Goal: Task Accomplishment & Management: Use online tool/utility

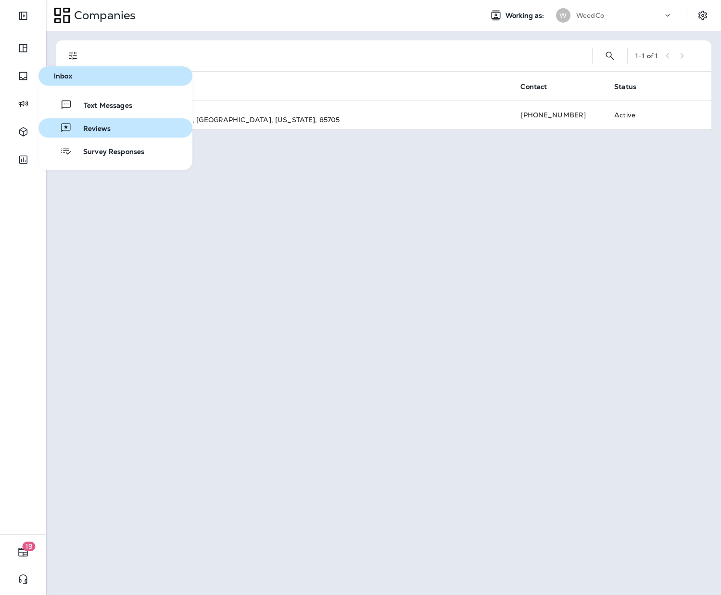
click at [103, 126] on span "Reviews" at bounding box center [91, 129] width 39 height 9
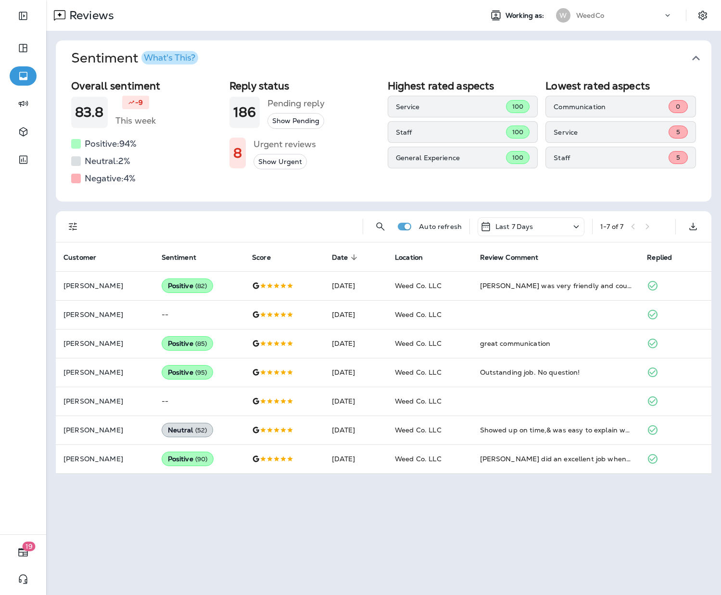
click at [286, 165] on button "Show Urgent" at bounding box center [280, 162] width 53 height 16
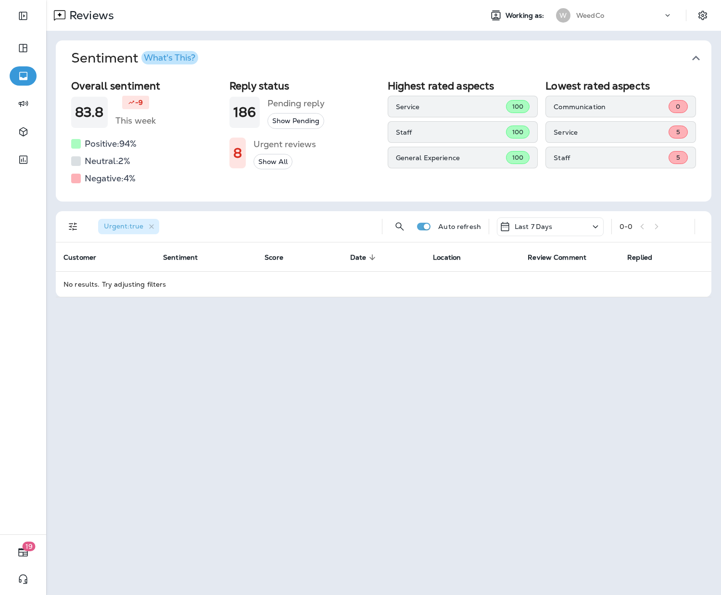
click at [576, 232] on div "Last 7 Days" at bounding box center [550, 227] width 107 height 19
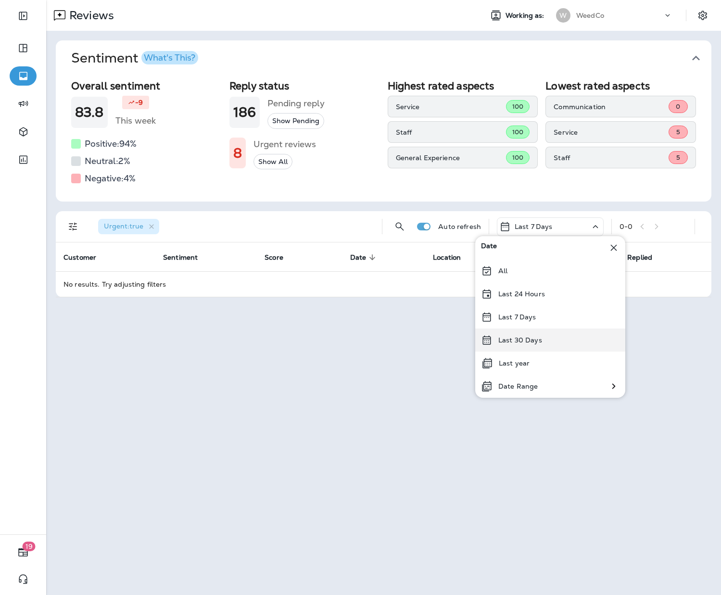
click at [549, 343] on div "Last 30 Days" at bounding box center [551, 340] width 150 height 23
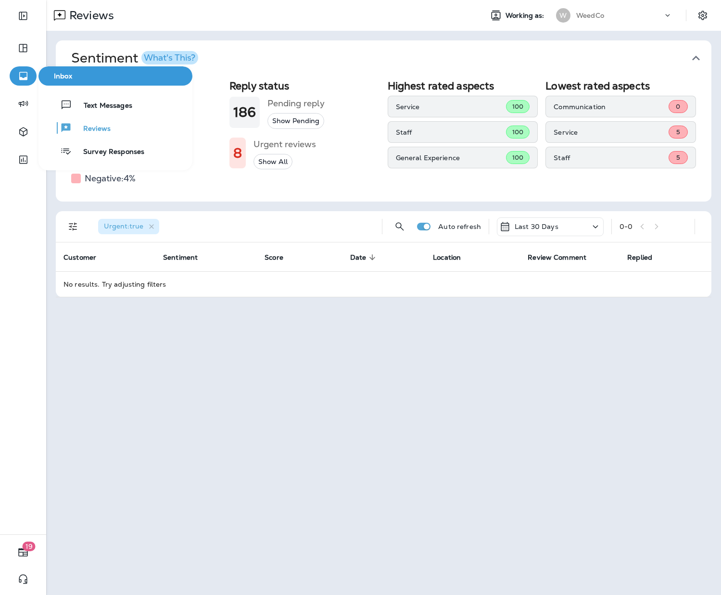
click at [31, 75] on button "button" at bounding box center [23, 75] width 27 height 19
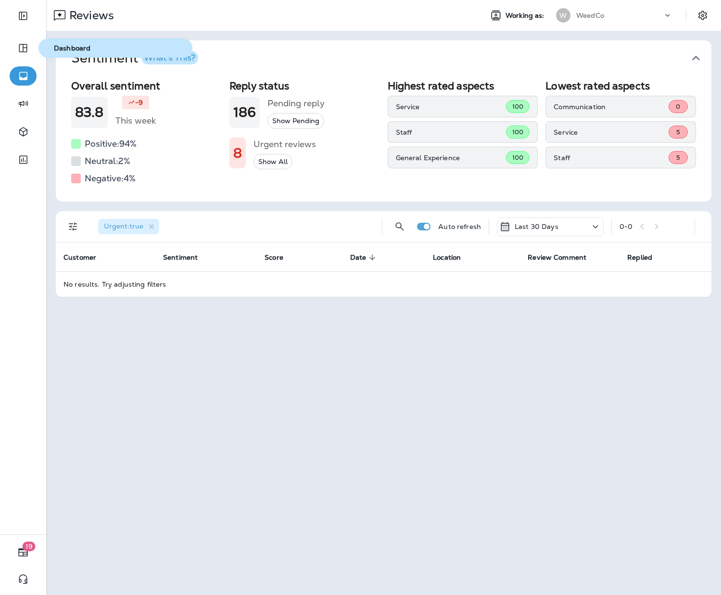
click at [68, 51] on span "Dashboard" at bounding box center [115, 48] width 146 height 8
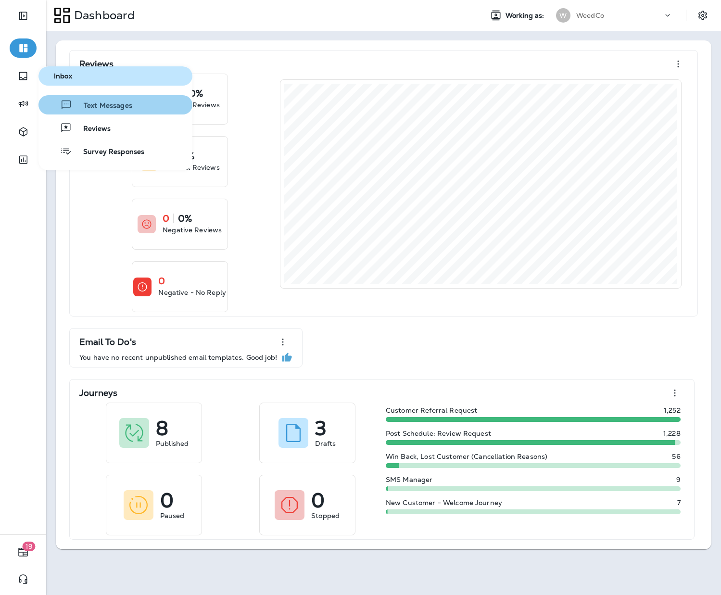
click at [102, 108] on span "Text Messages" at bounding box center [102, 106] width 60 height 9
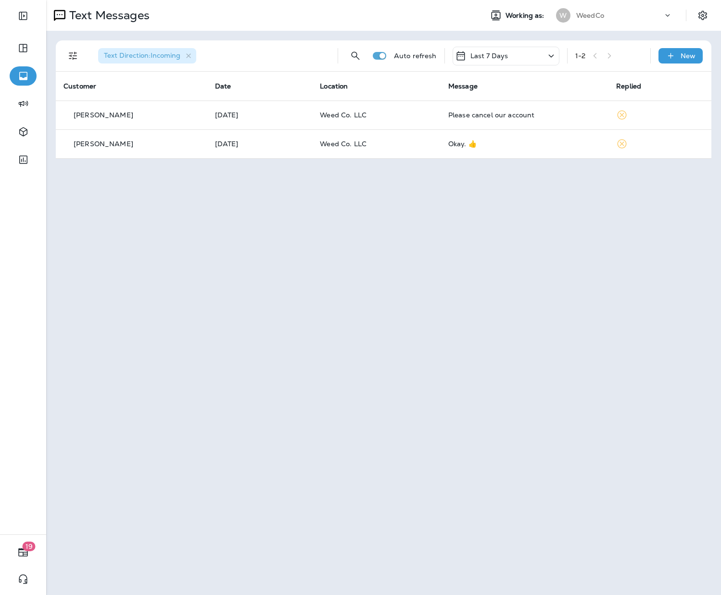
click at [548, 57] on icon at bounding box center [552, 56] width 12 height 12
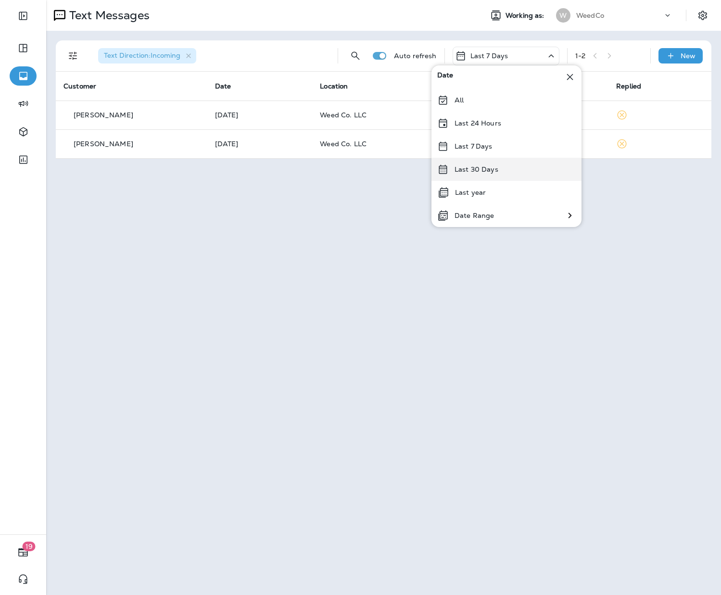
click at [512, 168] on div "Last 30 Days" at bounding box center [507, 169] width 150 height 23
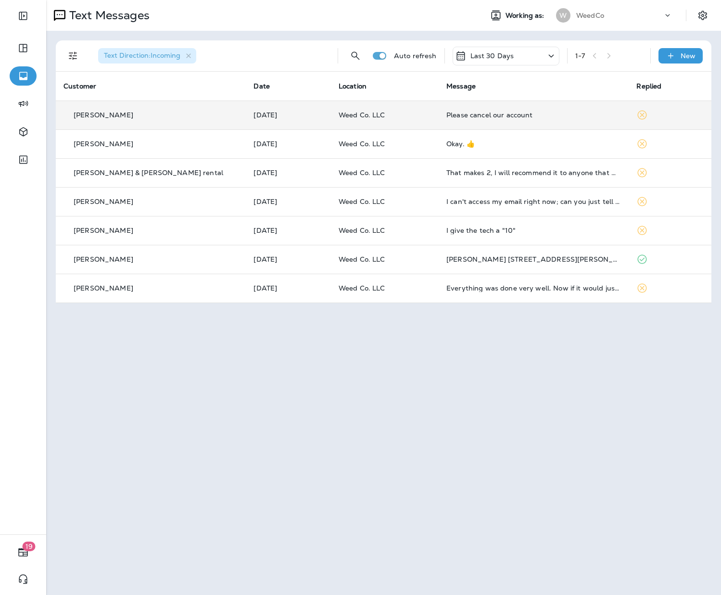
click at [158, 114] on div "[PERSON_NAME]" at bounding box center [151, 115] width 175 height 10
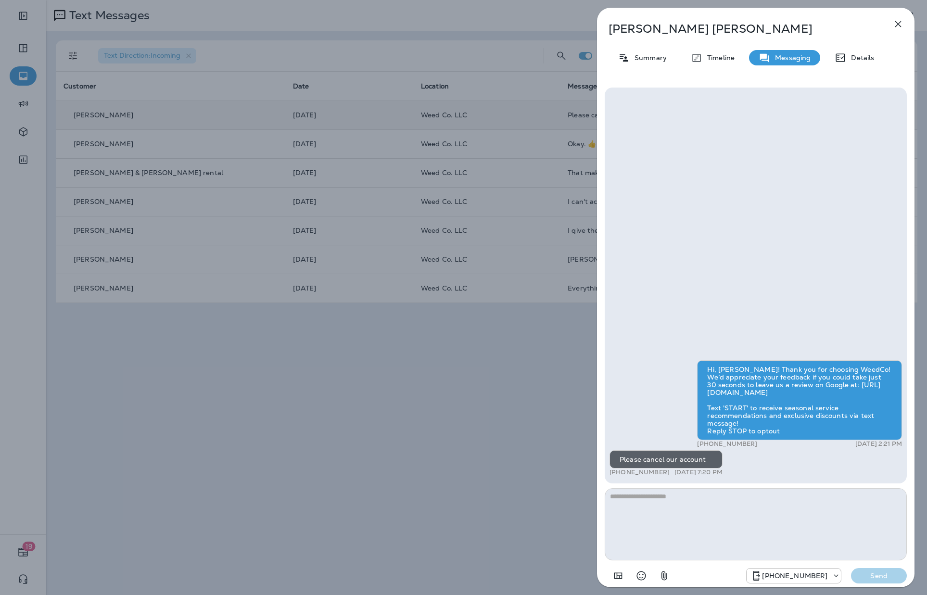
click at [630, 27] on p "[PERSON_NAME]" at bounding box center [740, 28] width 263 height 13
click at [721, 57] on p "Details" at bounding box center [861, 58] width 28 height 8
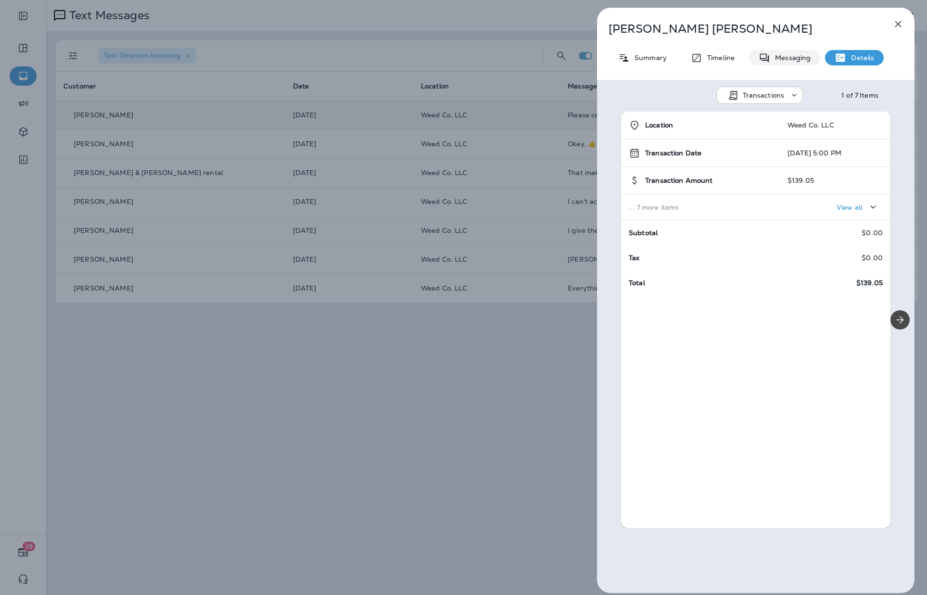
click at [721, 58] on p "Messaging" at bounding box center [791, 58] width 40 height 8
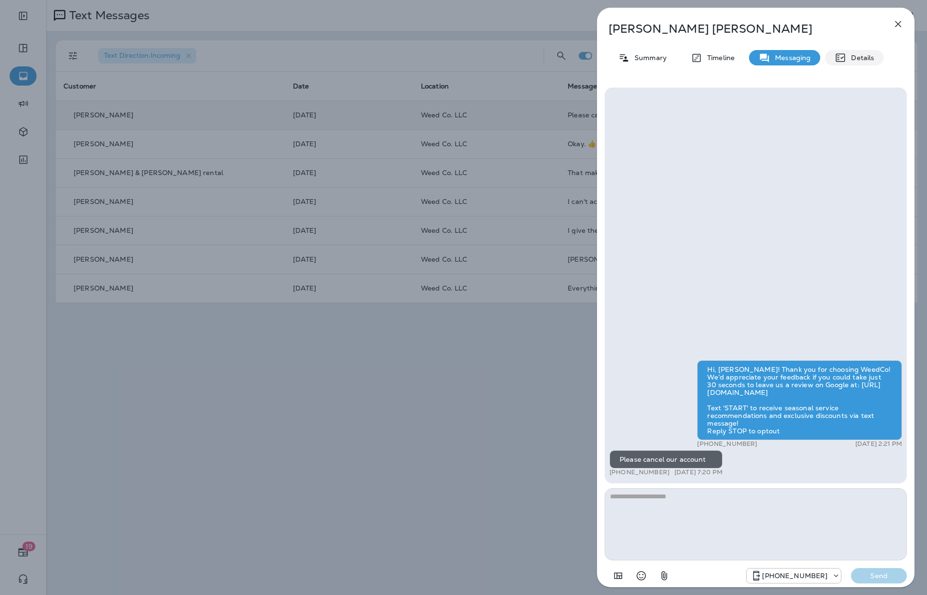
click at [721, 60] on icon at bounding box center [841, 58] width 12 height 12
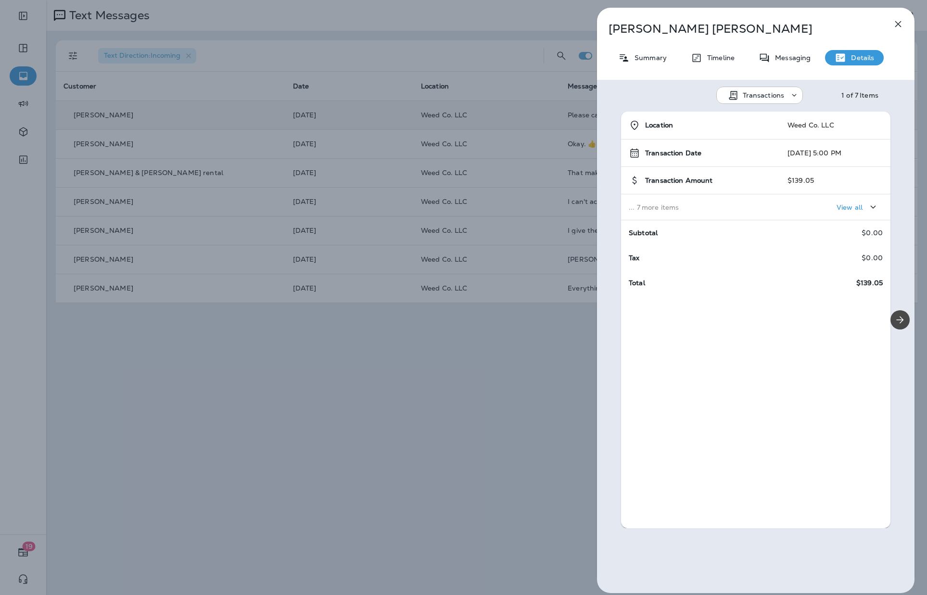
click at [721, 204] on p "View all" at bounding box center [850, 208] width 26 height 8
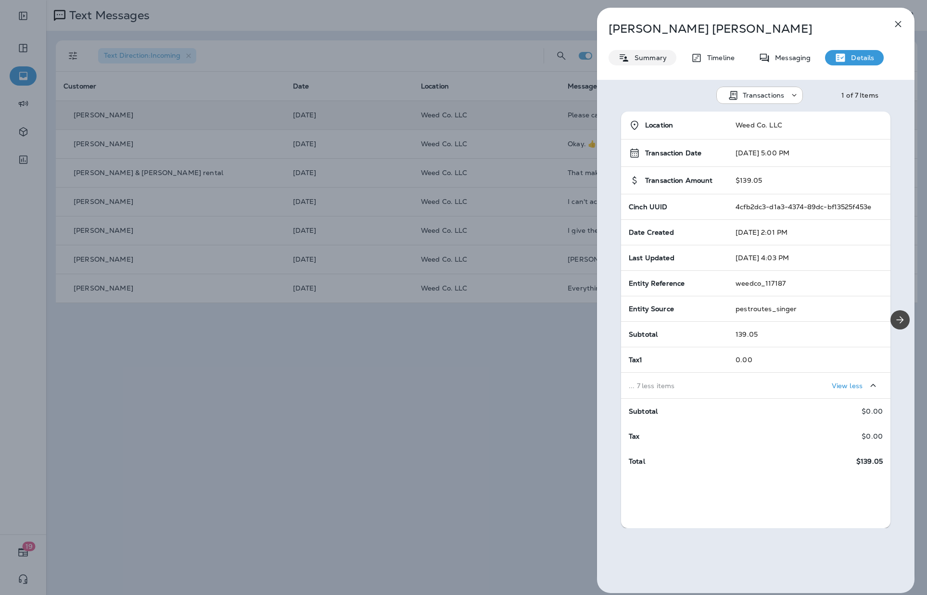
click at [642, 55] on p "Summary" at bounding box center [648, 58] width 37 height 8
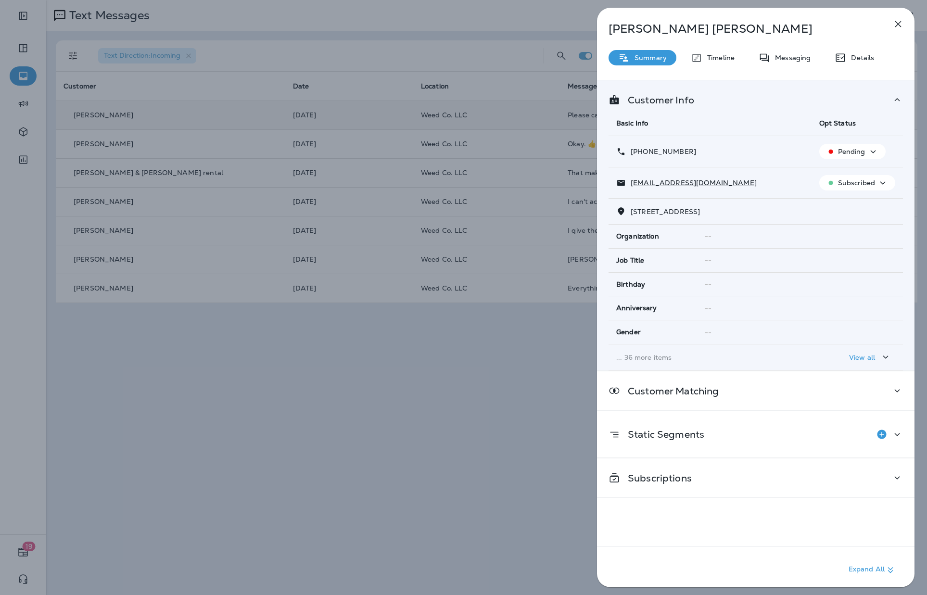
click at [647, 213] on span "[STREET_ADDRESS]" at bounding box center [665, 211] width 69 height 9
click at [641, 211] on span "[STREET_ADDRESS]" at bounding box center [665, 211] width 69 height 9
click at [653, 211] on span "[STREET_ADDRESS]" at bounding box center [665, 211] width 69 height 9
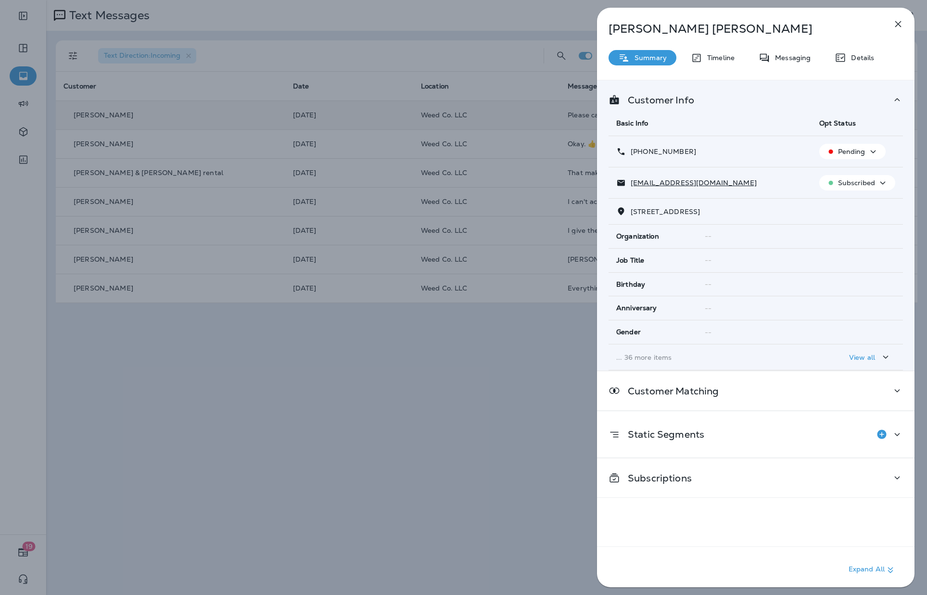
drag, startPoint x: 632, startPoint y: 211, endPoint x: 714, endPoint y: 212, distance: 81.8
click at [700, 212] on span "[STREET_ADDRESS]" at bounding box center [665, 211] width 69 height 9
copy span "[STREET_ADDRESS]"
click at [721, 365] on td "... 36 more items" at bounding box center [710, 358] width 203 height 26
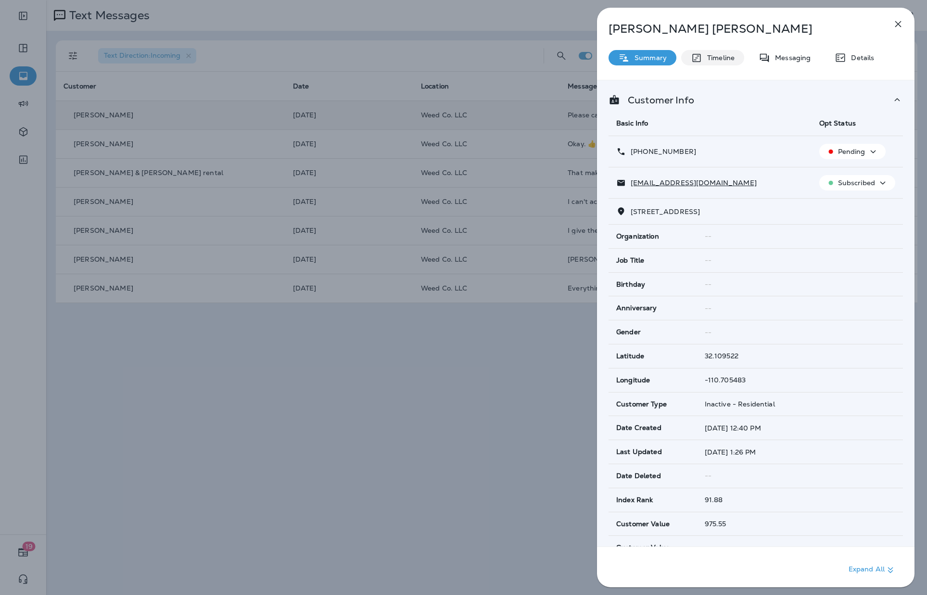
click at [721, 60] on p "Timeline" at bounding box center [719, 58] width 32 height 8
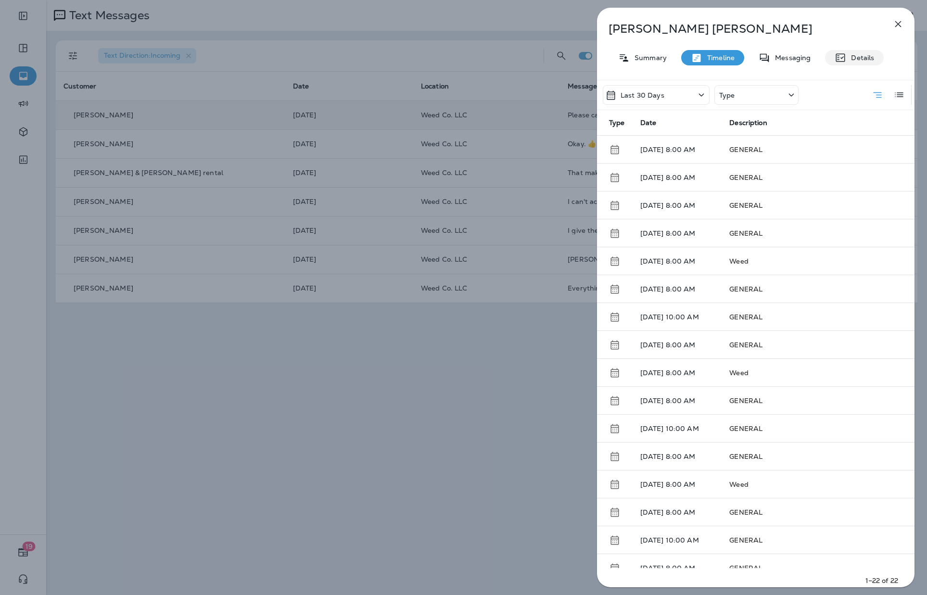
click at [721, 57] on icon at bounding box center [841, 58] width 9 height 8
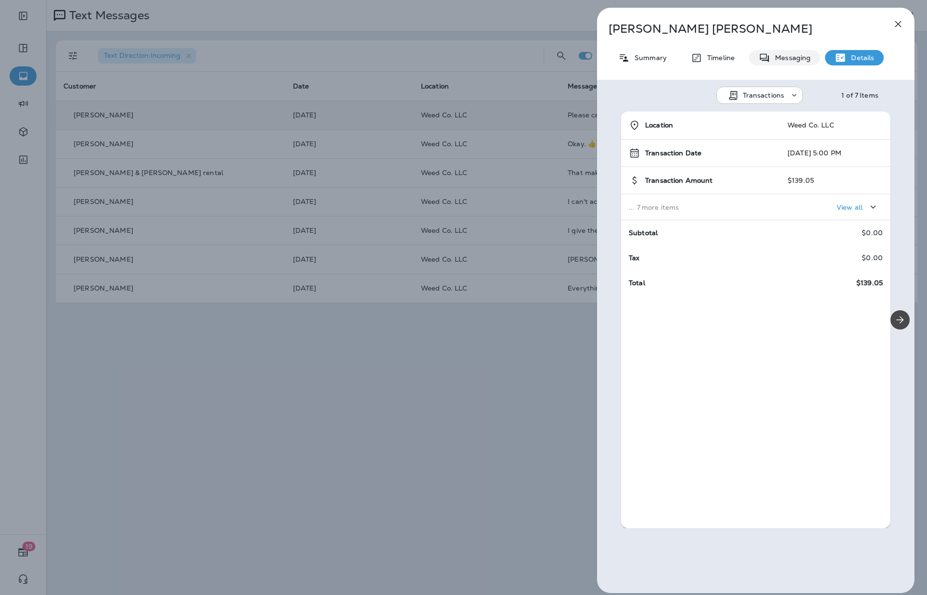
click at [721, 59] on p "Messaging" at bounding box center [791, 58] width 40 height 8
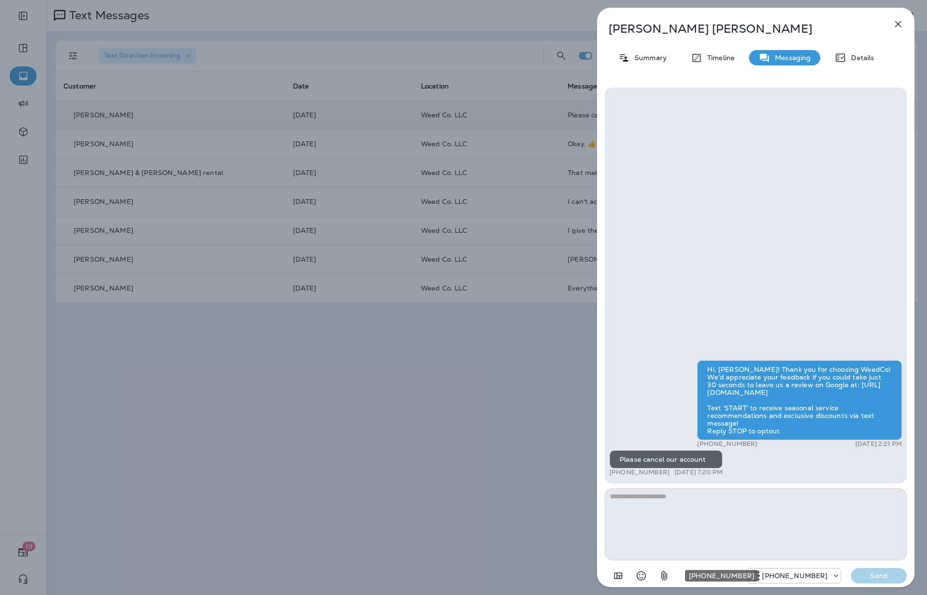
click at [721, 574] on p "[PHONE_NUMBER]" at bounding box center [794, 576] width 65 height 8
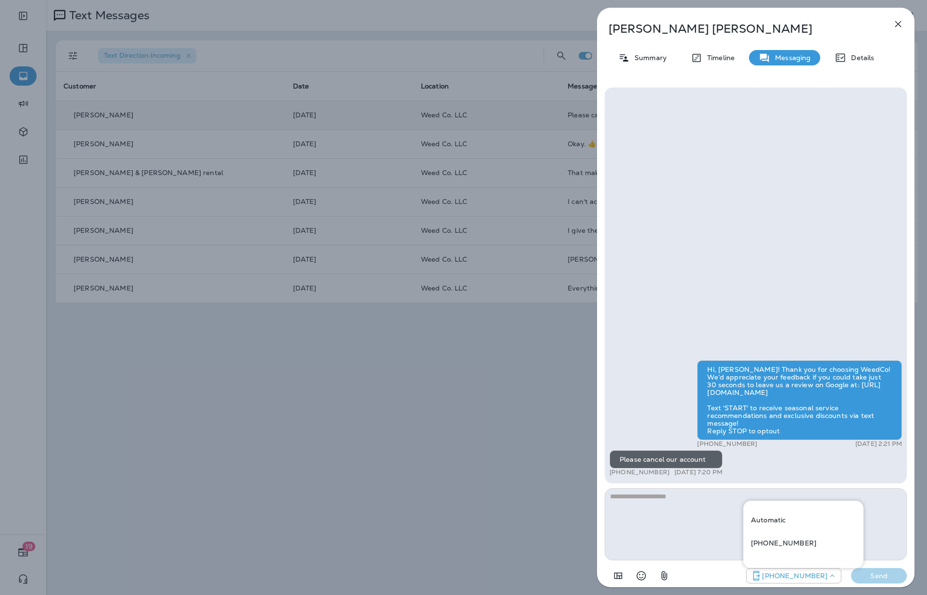
click at [683, 570] on div "[PHONE_NUMBER] Send" at bounding box center [756, 573] width 302 height 25
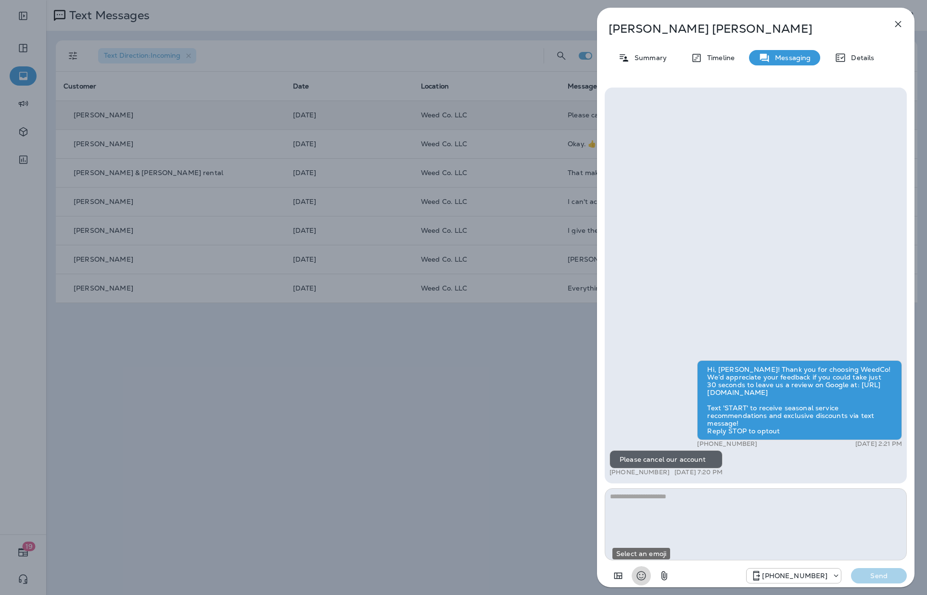
click at [645, 576] on icon "Select an emoji" at bounding box center [641, 576] width 9 height 9
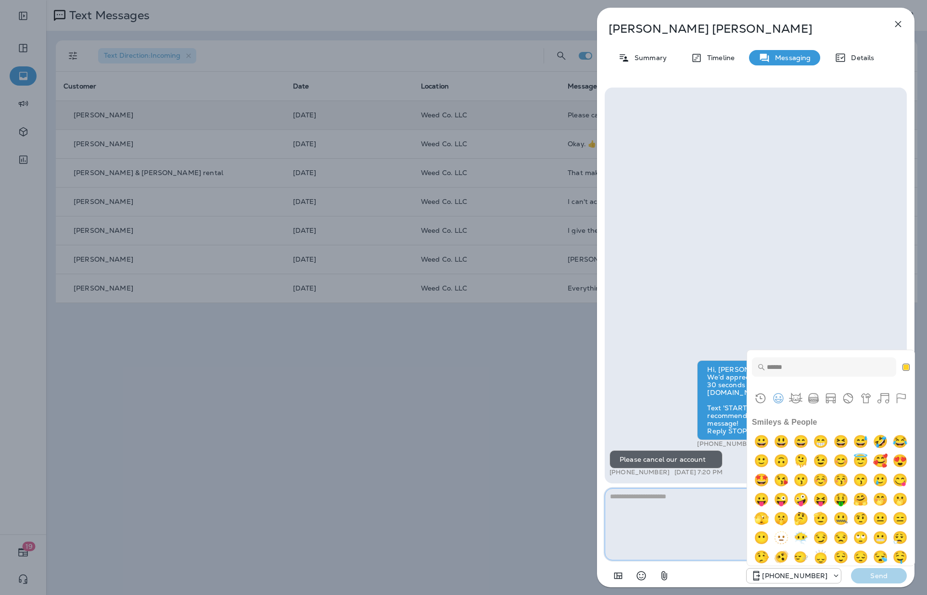
click at [705, 515] on textarea at bounding box center [756, 525] width 302 height 72
click at [644, 576] on icon "Select an emoji" at bounding box center [642, 576] width 12 height 12
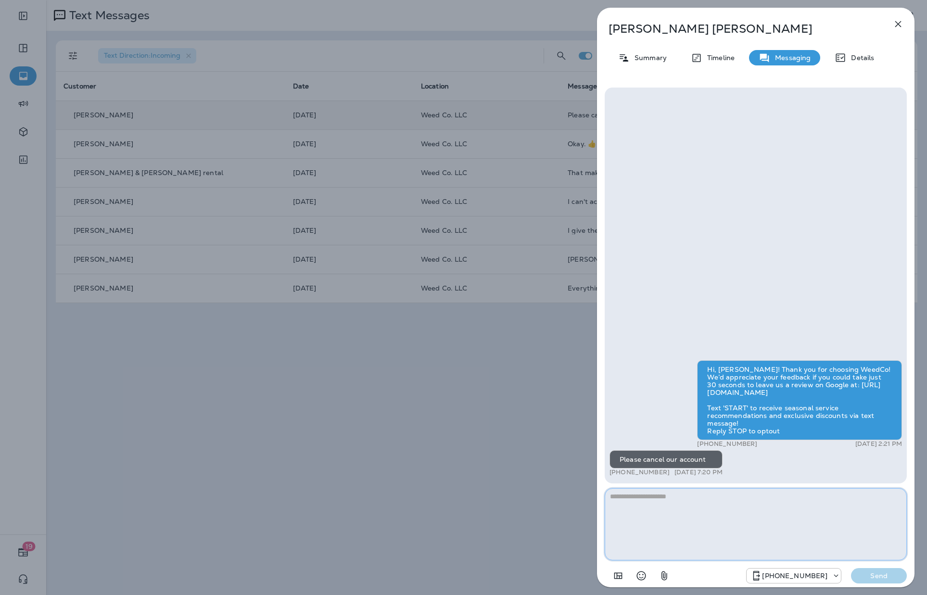
click at [702, 517] on textarea at bounding box center [756, 525] width 302 height 72
click at [721, 24] on icon "button" at bounding box center [899, 24] width 6 height 6
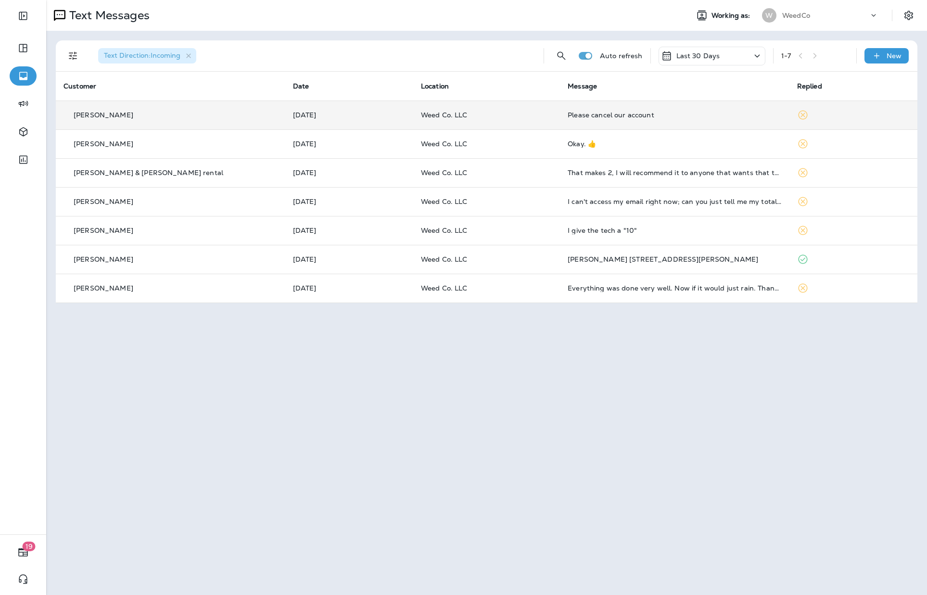
click at [143, 116] on div "[PERSON_NAME]" at bounding box center [171, 115] width 214 height 10
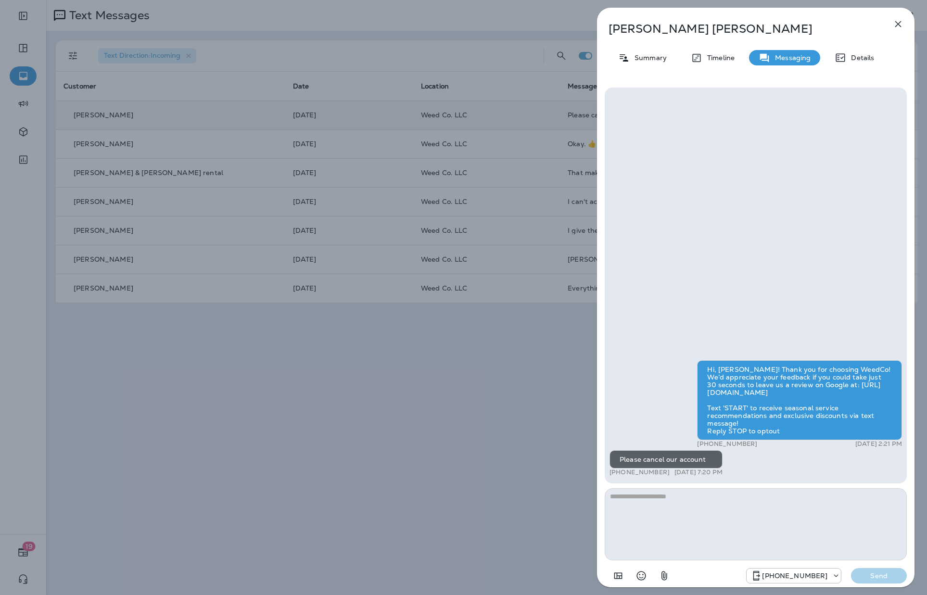
click at [721, 27] on icon "button" at bounding box center [899, 24] width 12 height 12
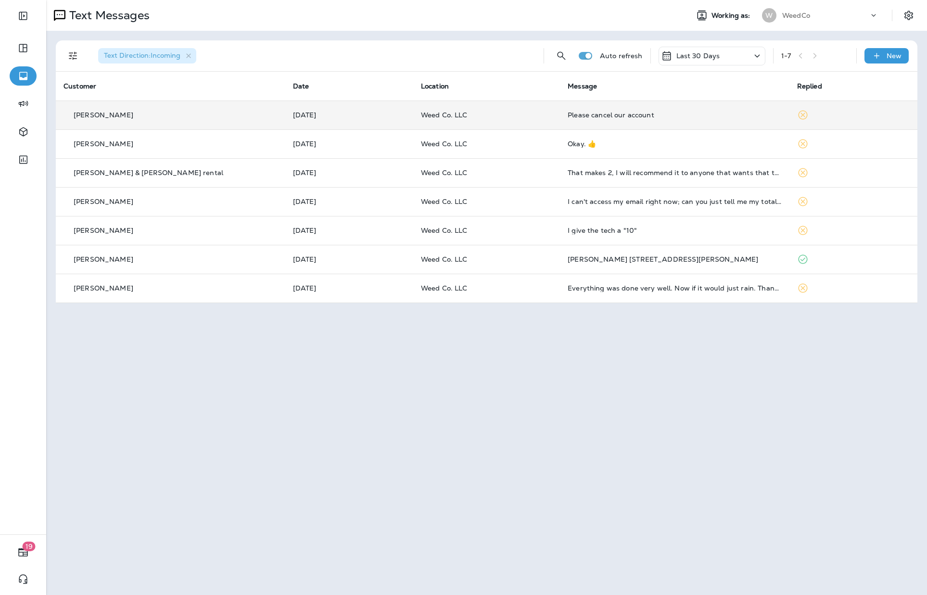
click at [721, 384] on div "Text Messages Working as: W WeedCo Text Direction : Incoming Auto refresh Last …" at bounding box center [486, 297] width 881 height 595
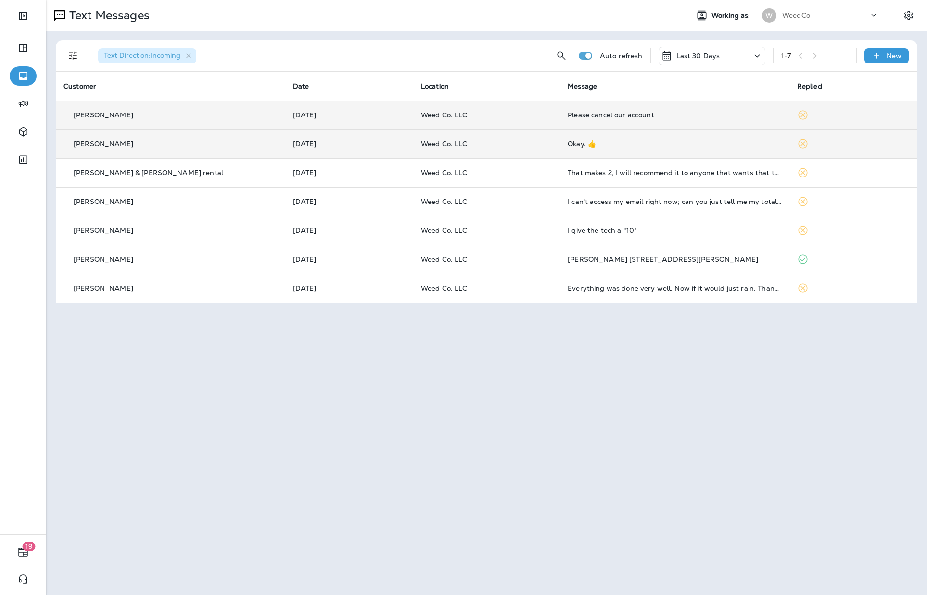
click at [196, 138] on td "[PERSON_NAME]" at bounding box center [171, 143] width 230 height 29
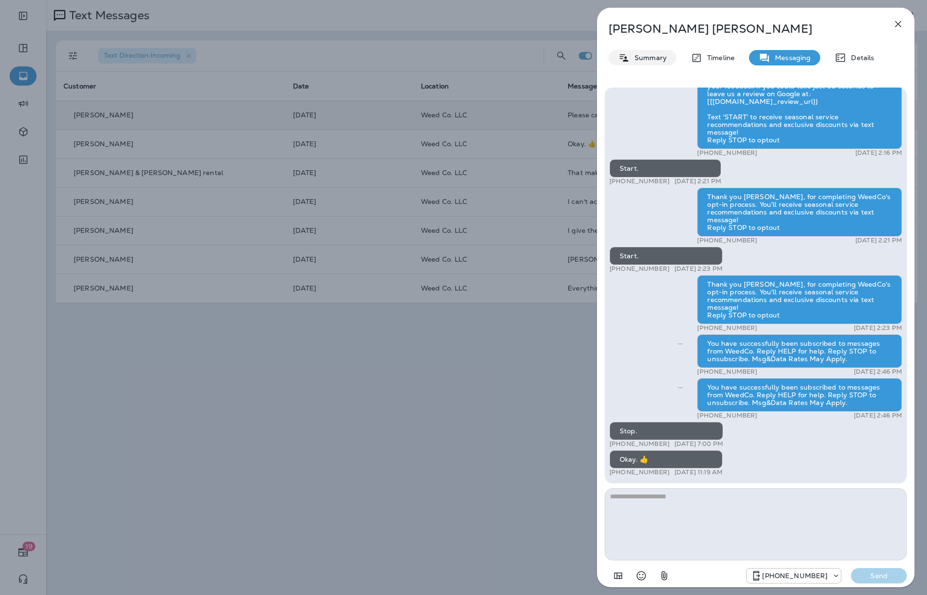
click at [656, 54] on p "Summary" at bounding box center [648, 58] width 37 height 8
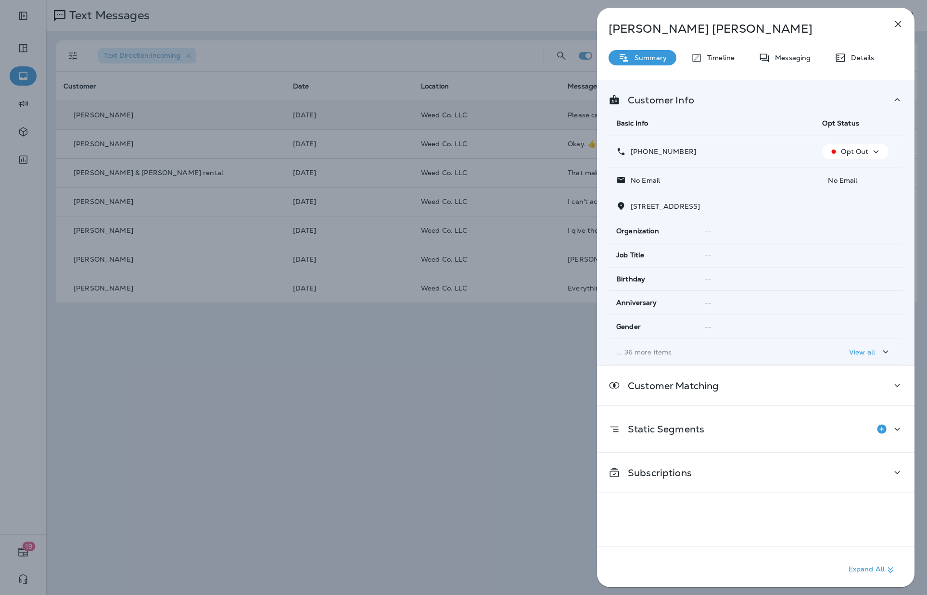
click at [721, 28] on icon "button" at bounding box center [899, 24] width 12 height 12
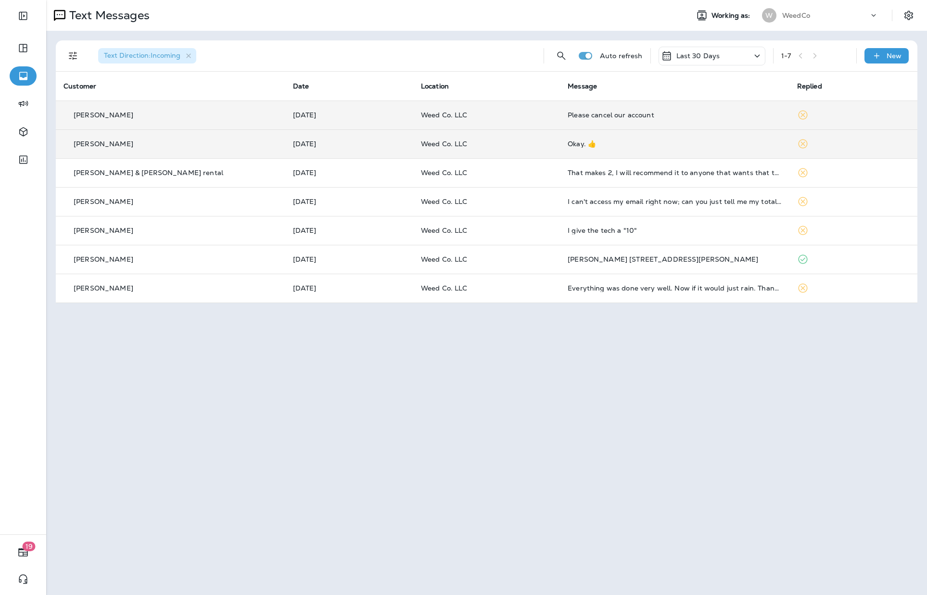
click at [721, 145] on icon at bounding box center [804, 144] width 12 height 12
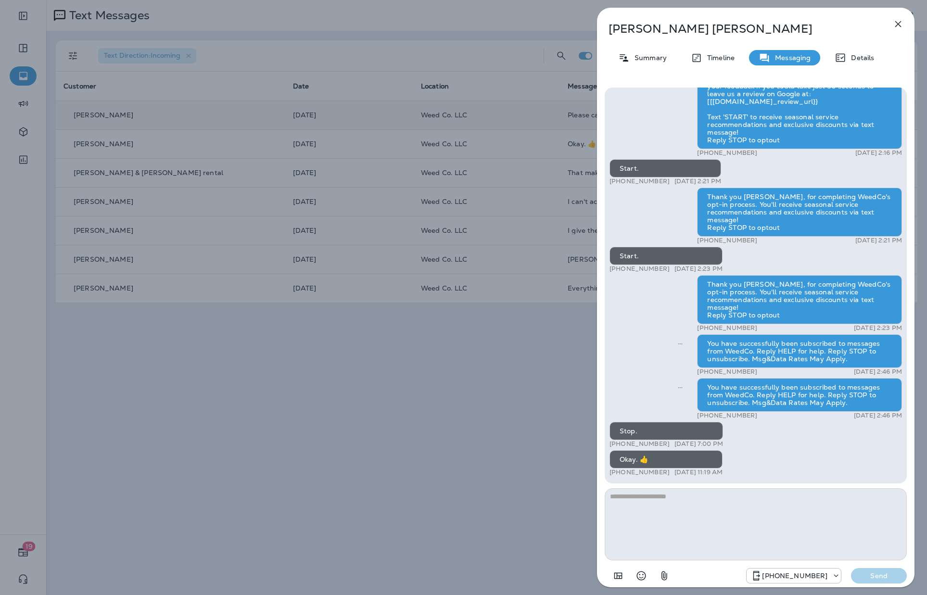
click at [721, 25] on icon "button" at bounding box center [899, 24] width 12 height 12
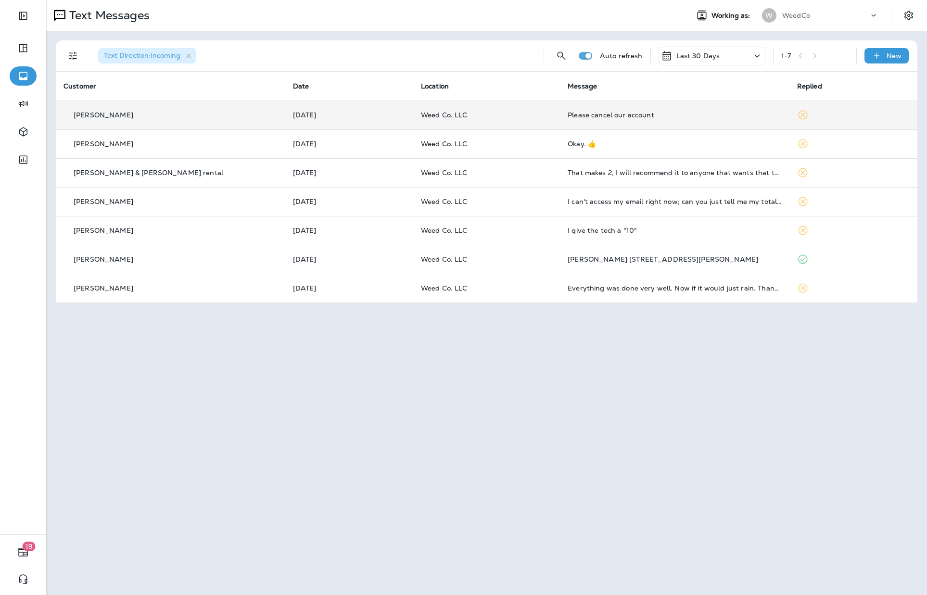
click at [721, 112] on icon at bounding box center [804, 115] width 12 height 12
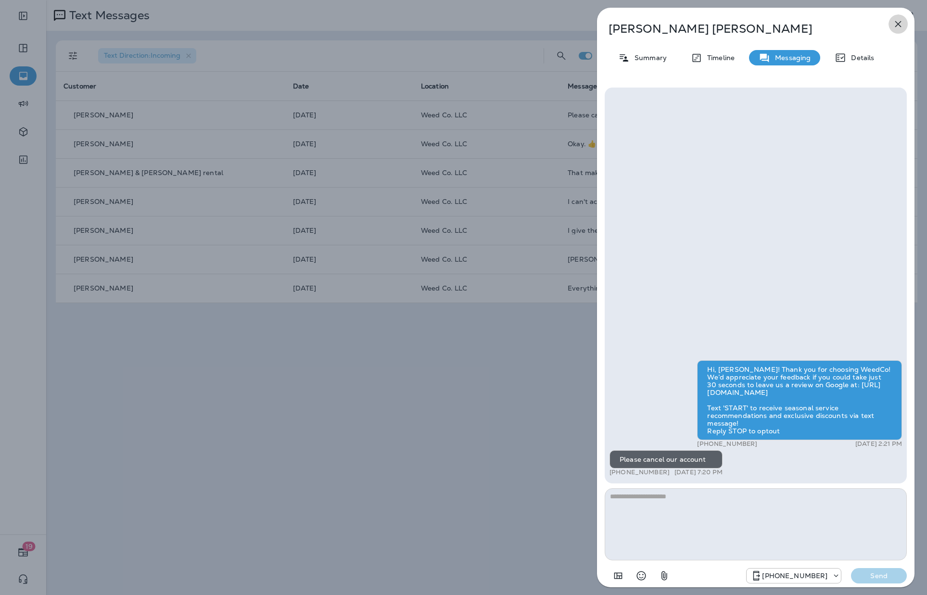
click at [721, 26] on icon "button" at bounding box center [899, 24] width 6 height 6
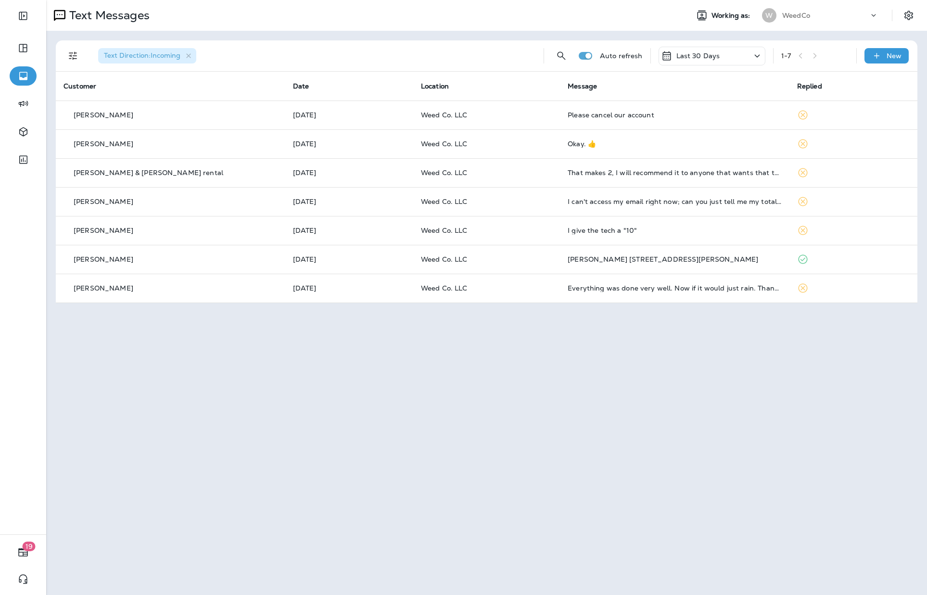
drag, startPoint x: 114, startPoint y: 116, endPoint x: 456, endPoint y: 357, distance: 418.4
click at [456, 357] on div "Text Messages Working as: W WeedCo Text Direction : Incoming Auto refresh Last …" at bounding box center [486, 297] width 881 height 595
